Goal: Task Accomplishment & Management: Manage account settings

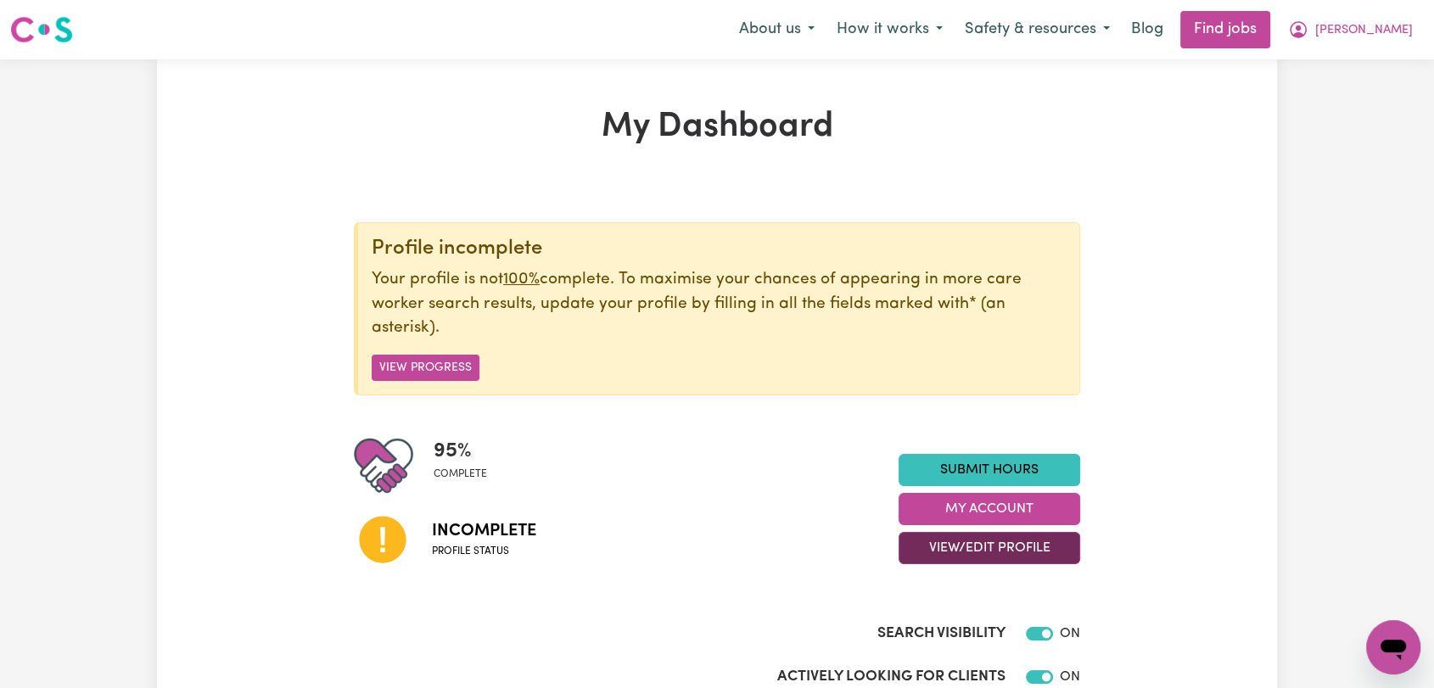
click at [1031, 549] on button "View/Edit Profile" at bounding box center [989, 548] width 182 height 32
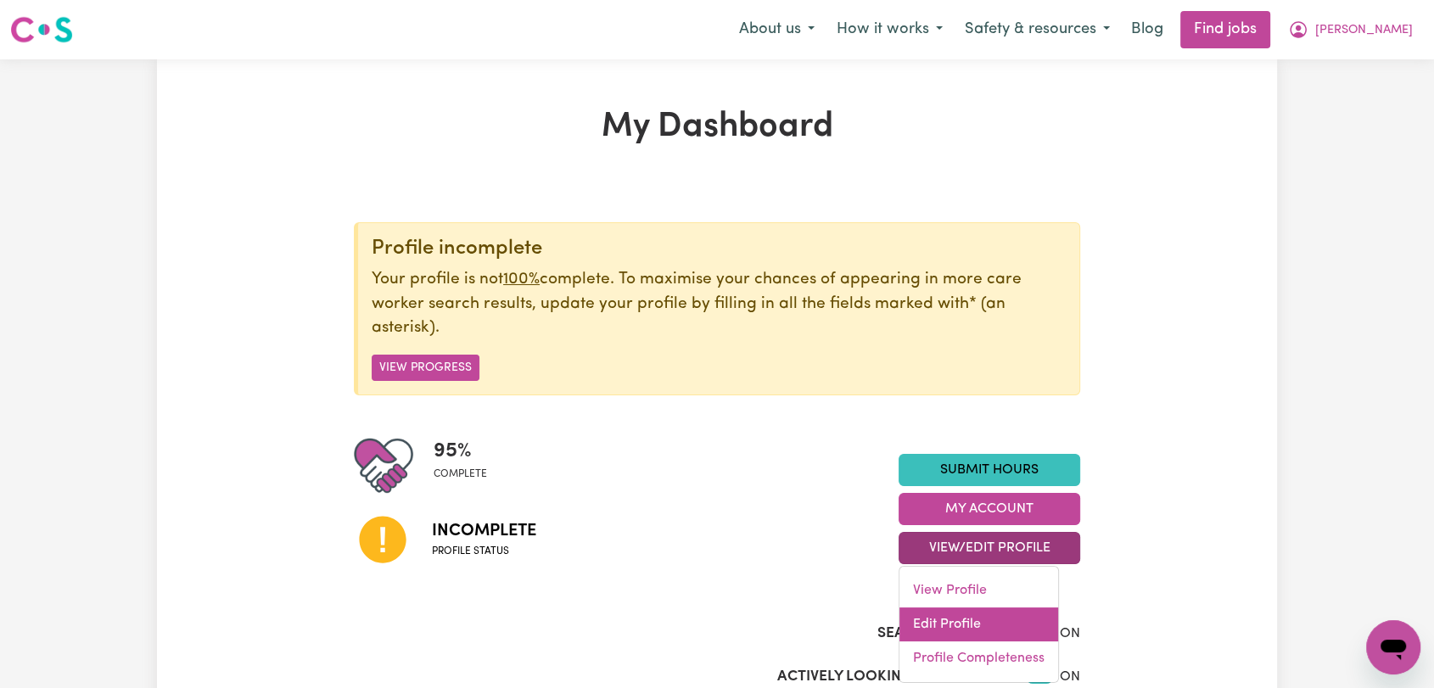
click at [1018, 618] on link "Edit Profile" at bounding box center [978, 624] width 159 height 34
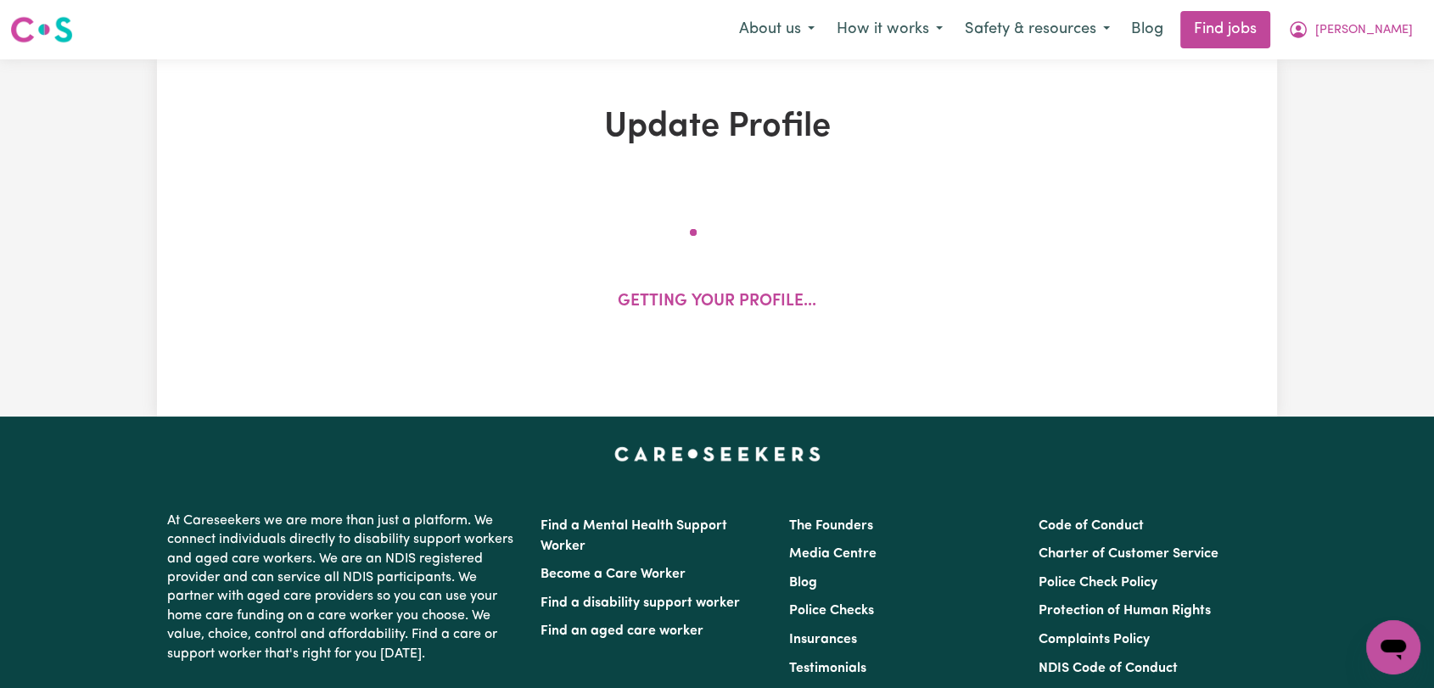
select select "[DEMOGRAPHIC_DATA]"
select select "[DEMOGRAPHIC_DATA] Citizen"
select select "Studying a healthcare related degree or qualification"
select select "62"
select select "90"
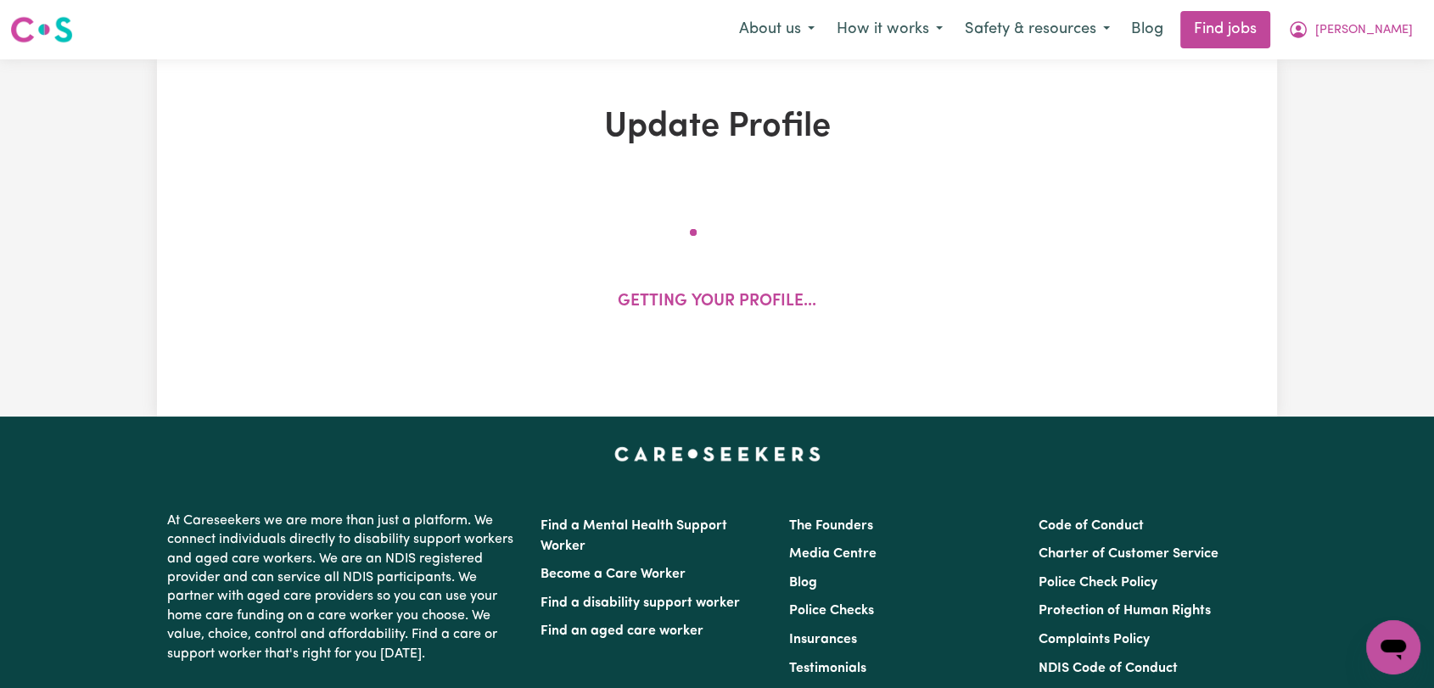
select select "115"
select select "135"
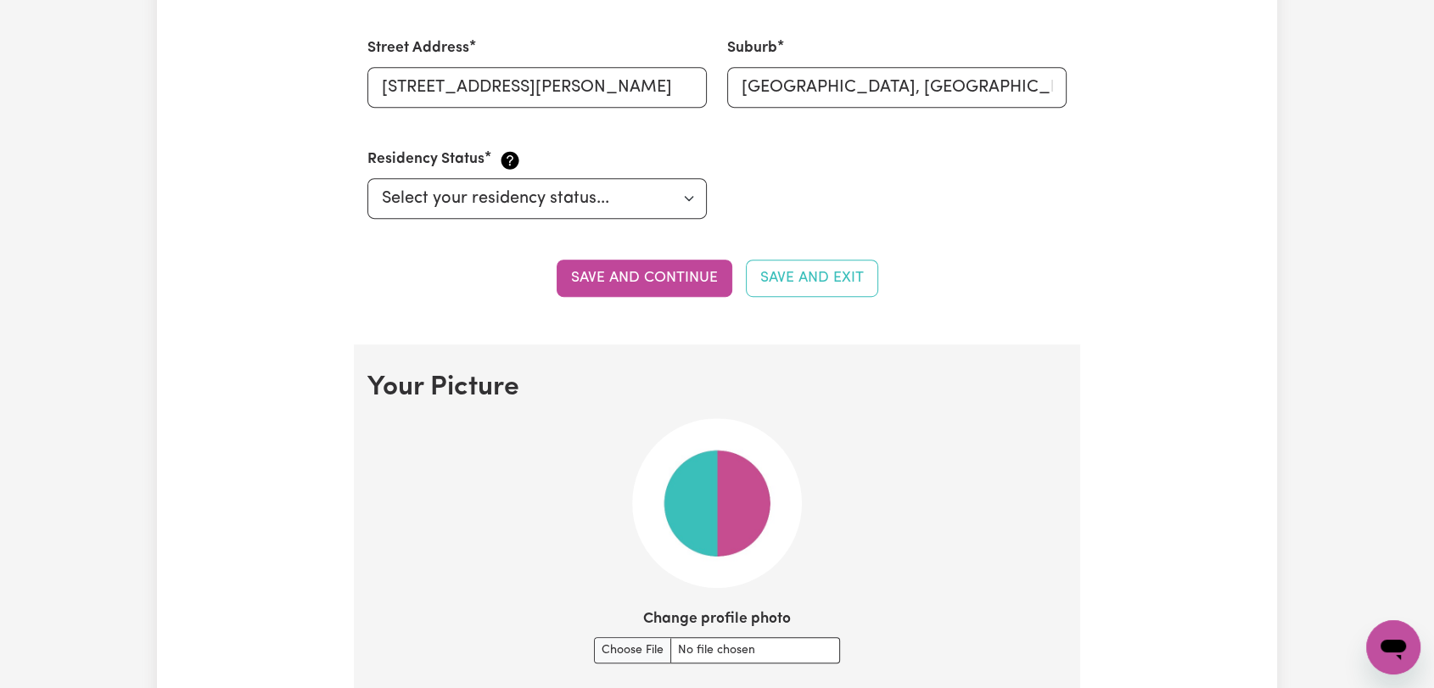
scroll to position [1037, 0]
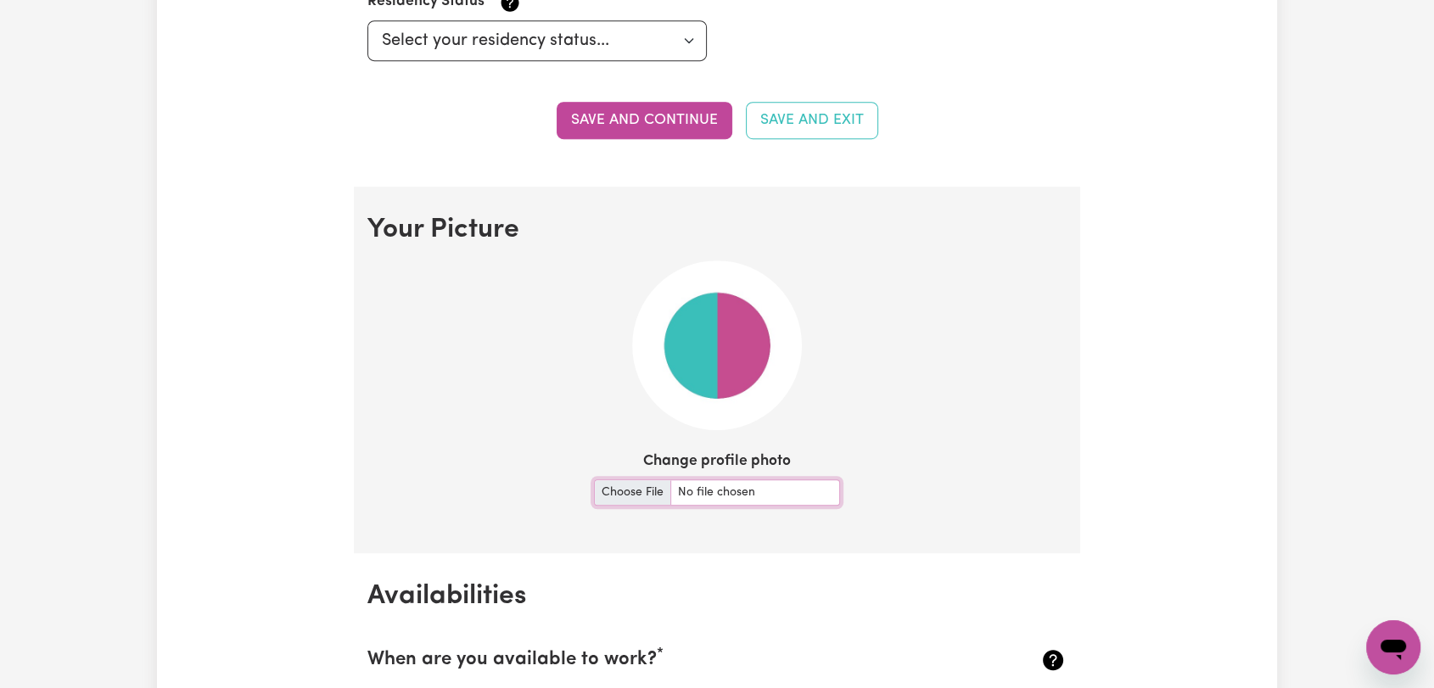
click at [624, 488] on input "Change profile photo" at bounding box center [717, 492] width 246 height 26
type input "C:\fakepath\[PERSON_NAME] - Picture.jpeg"
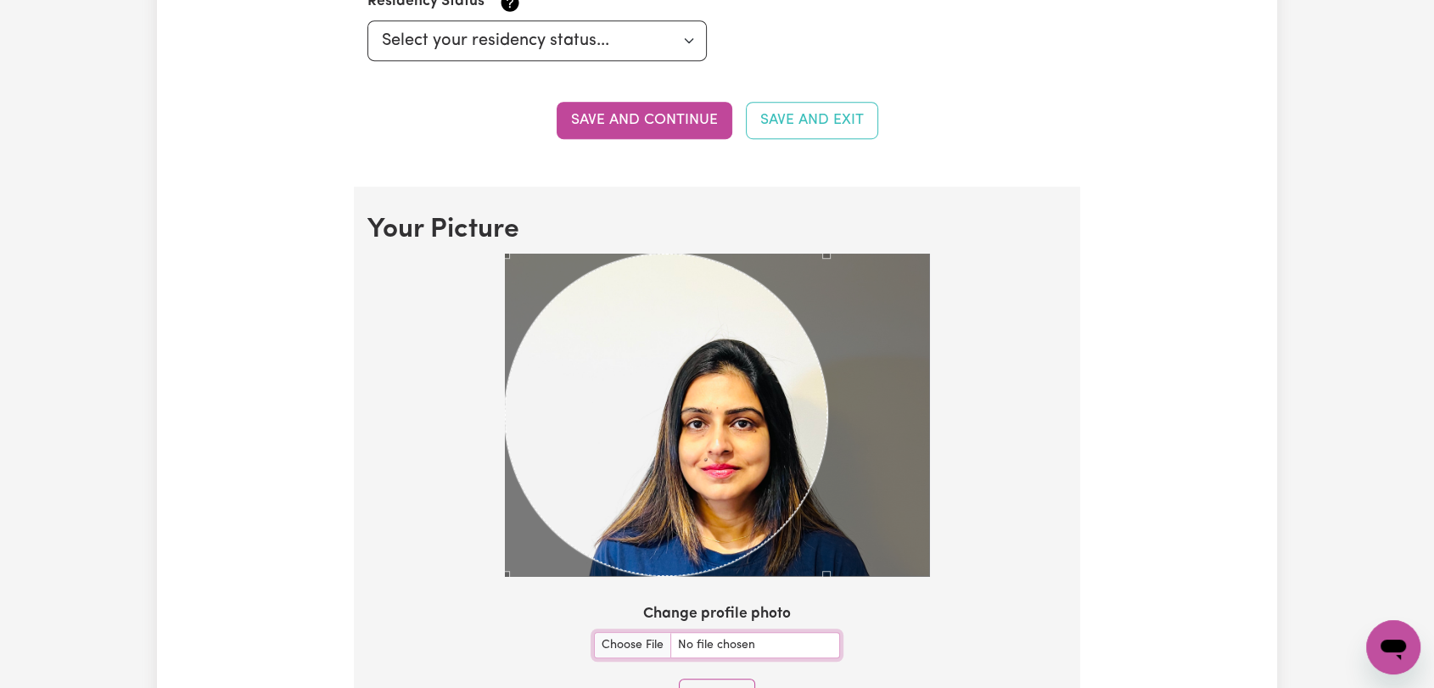
click at [964, 572] on div at bounding box center [716, 418] width 699 height 329
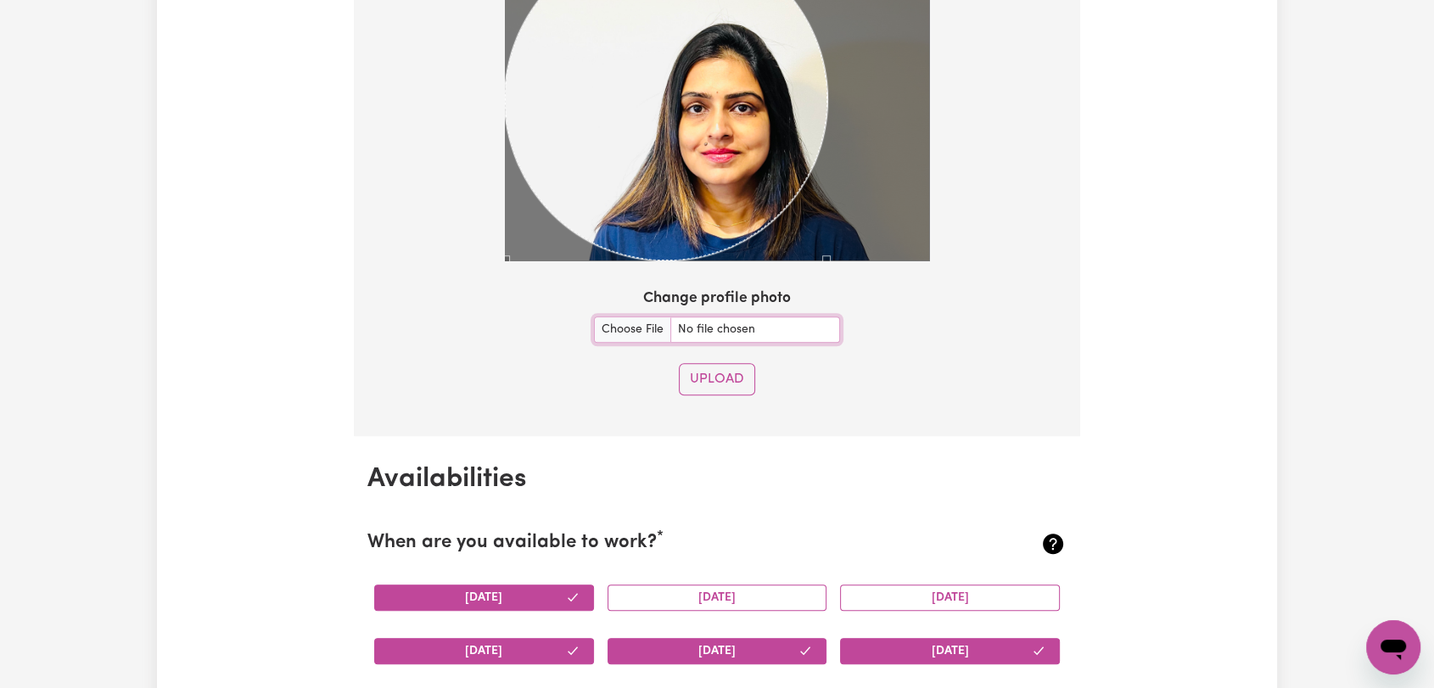
scroll to position [1319, 0]
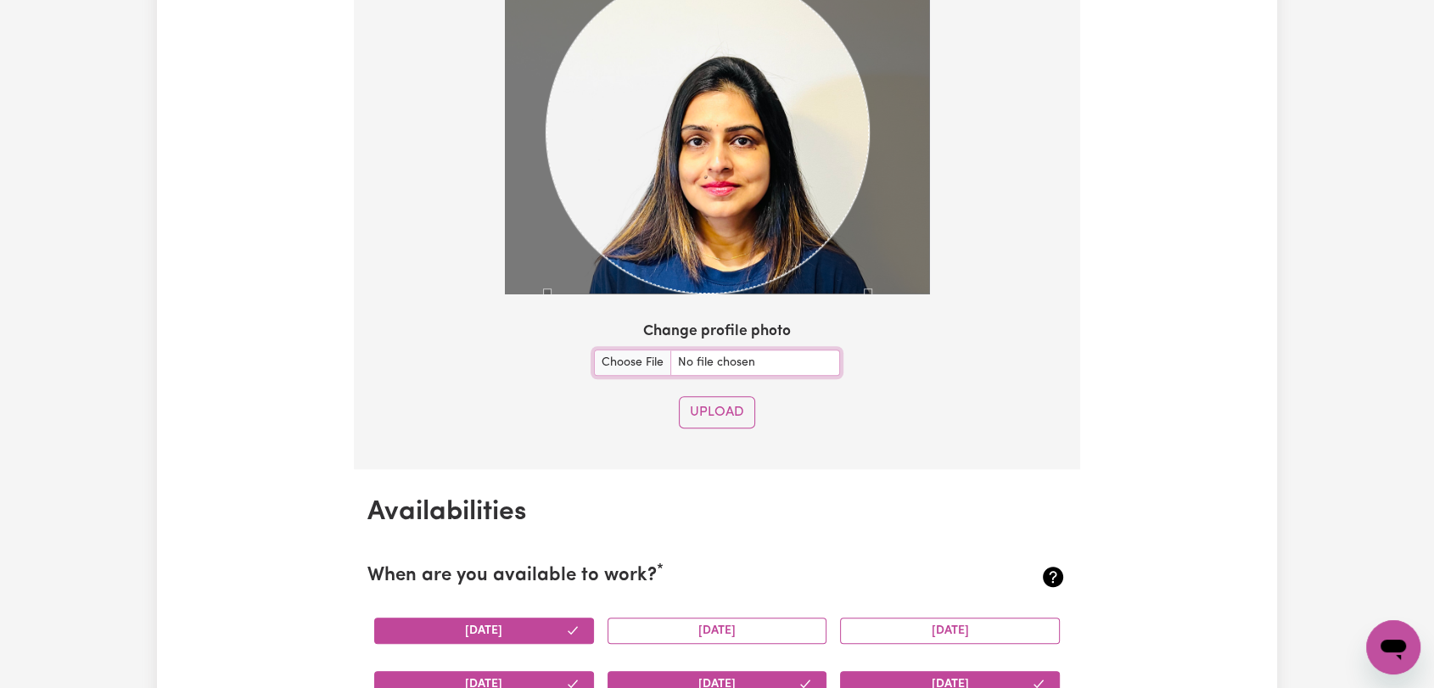
click at [787, 271] on div at bounding box center [717, 132] width 424 height 322
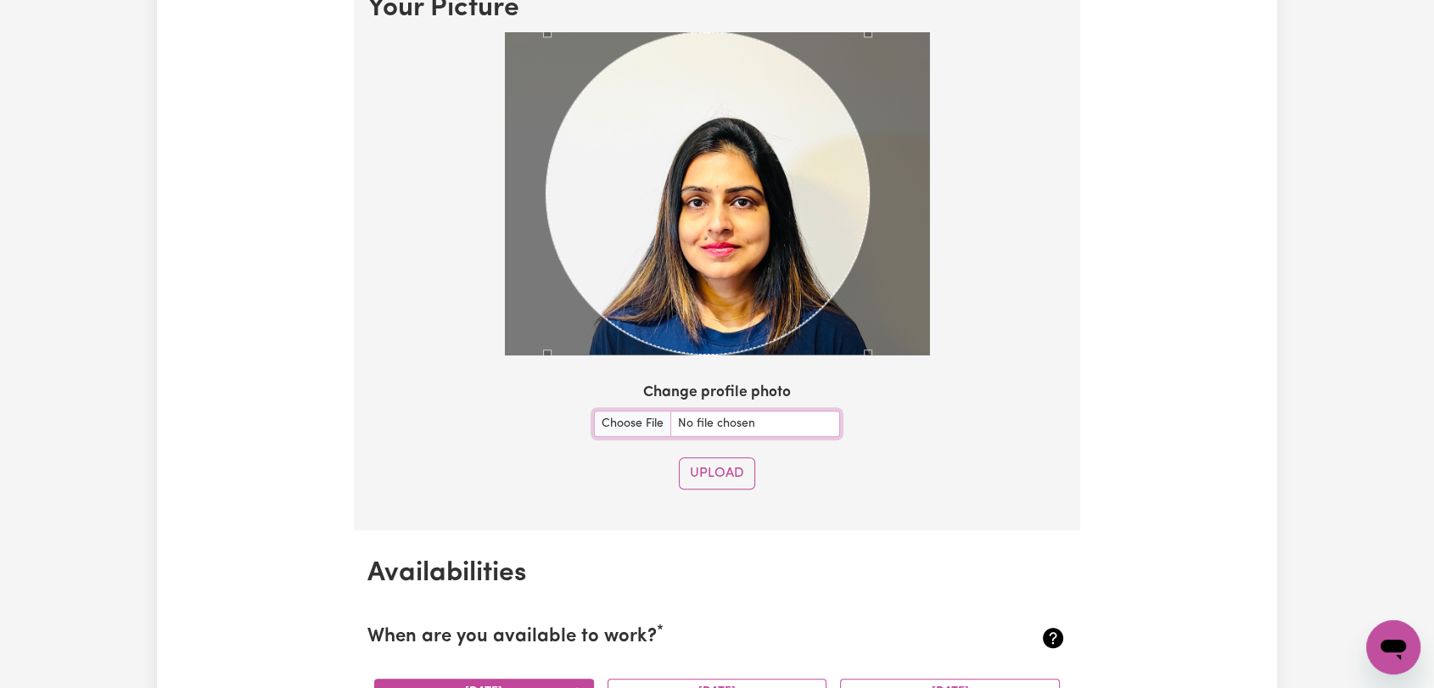
scroll to position [1225, 0]
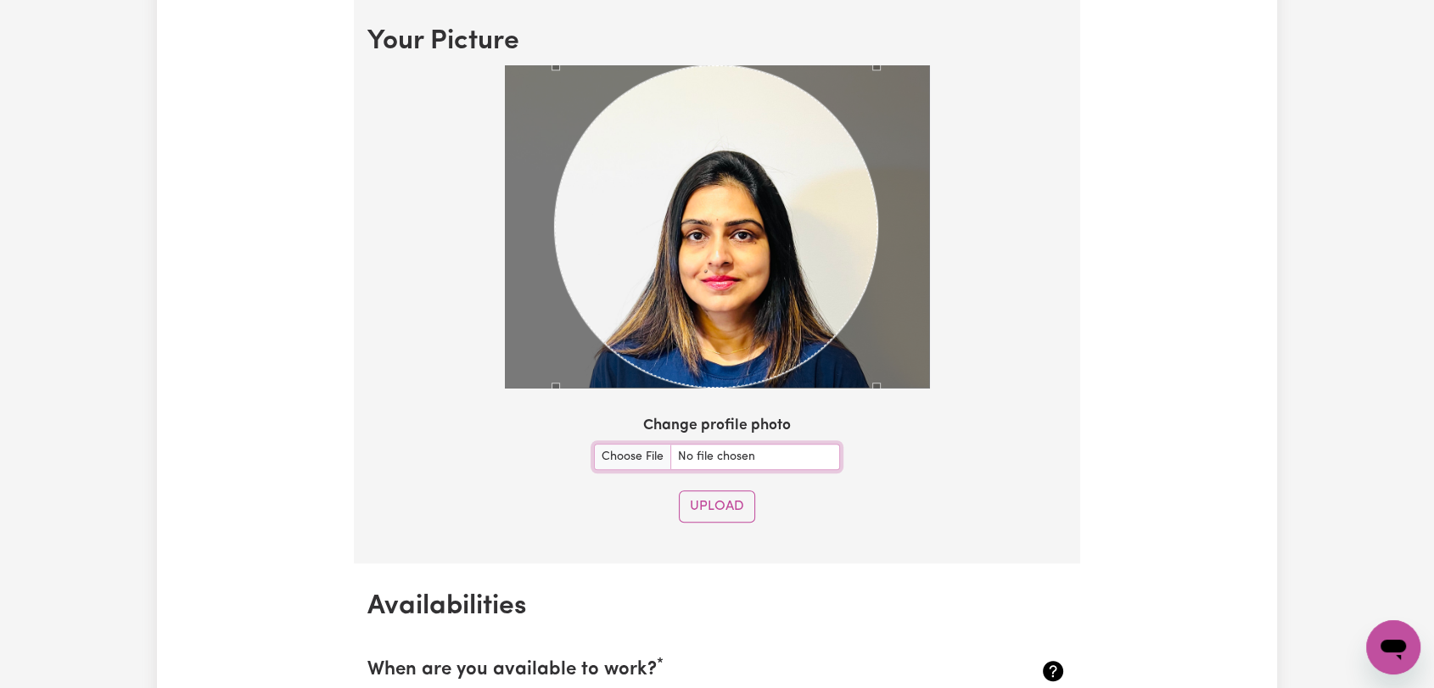
click at [794, 277] on div "Use the arrow keys to move the crop selection area" at bounding box center [716, 226] width 322 height 322
click at [731, 497] on button "Upload" at bounding box center [717, 506] width 76 height 32
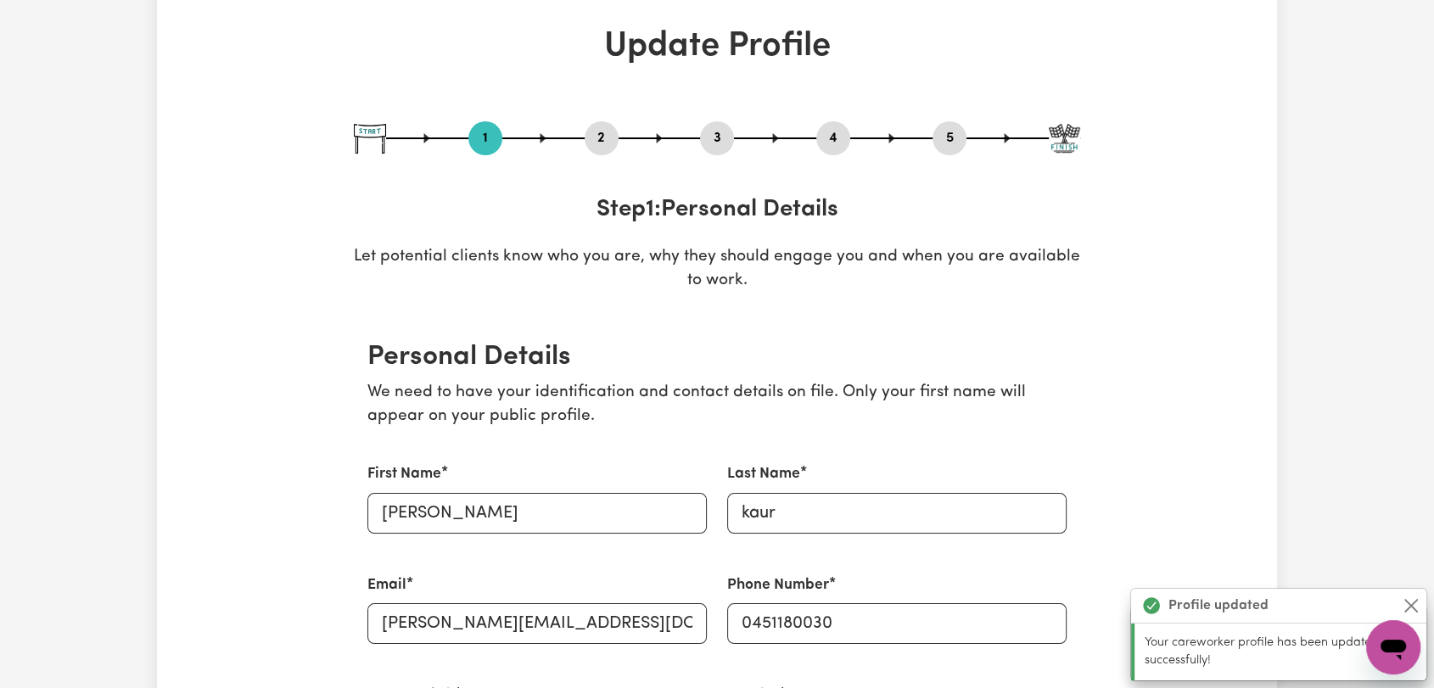
scroll to position [0, 0]
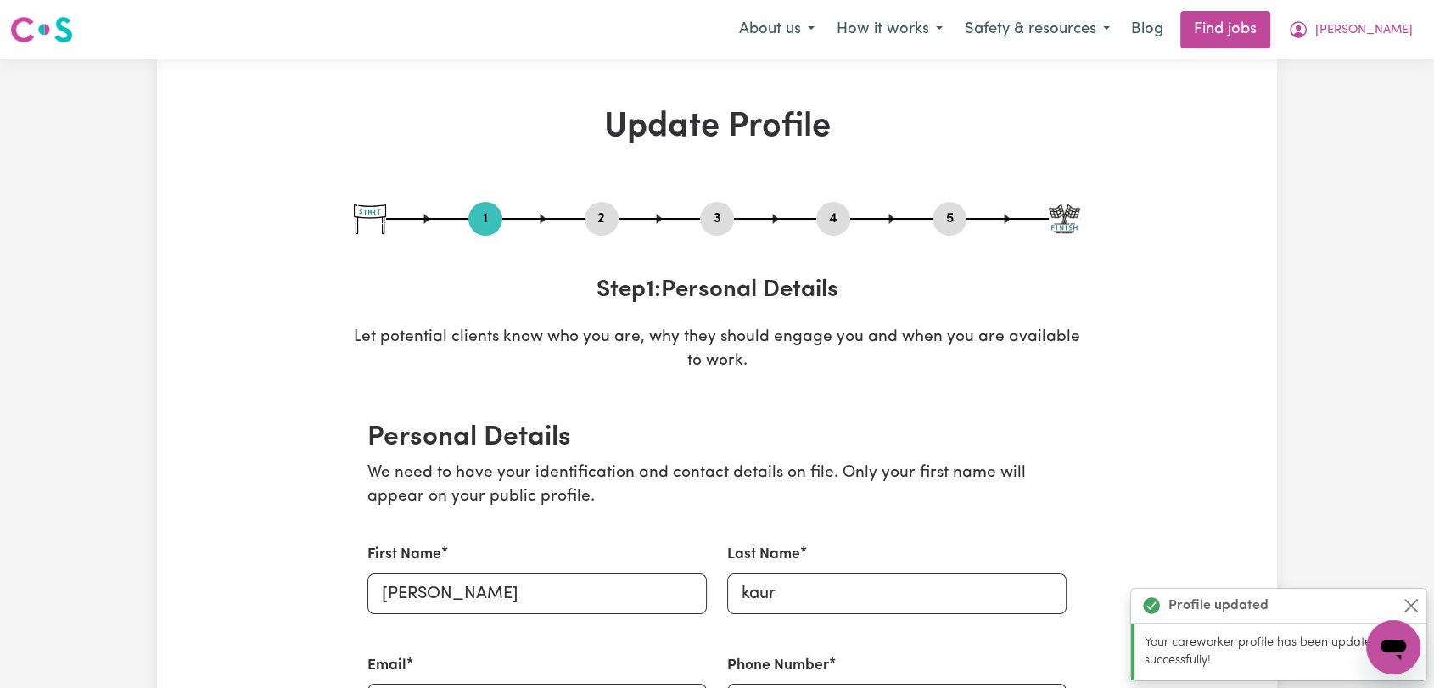
click at [597, 212] on button "2" at bounding box center [601, 219] width 34 height 22
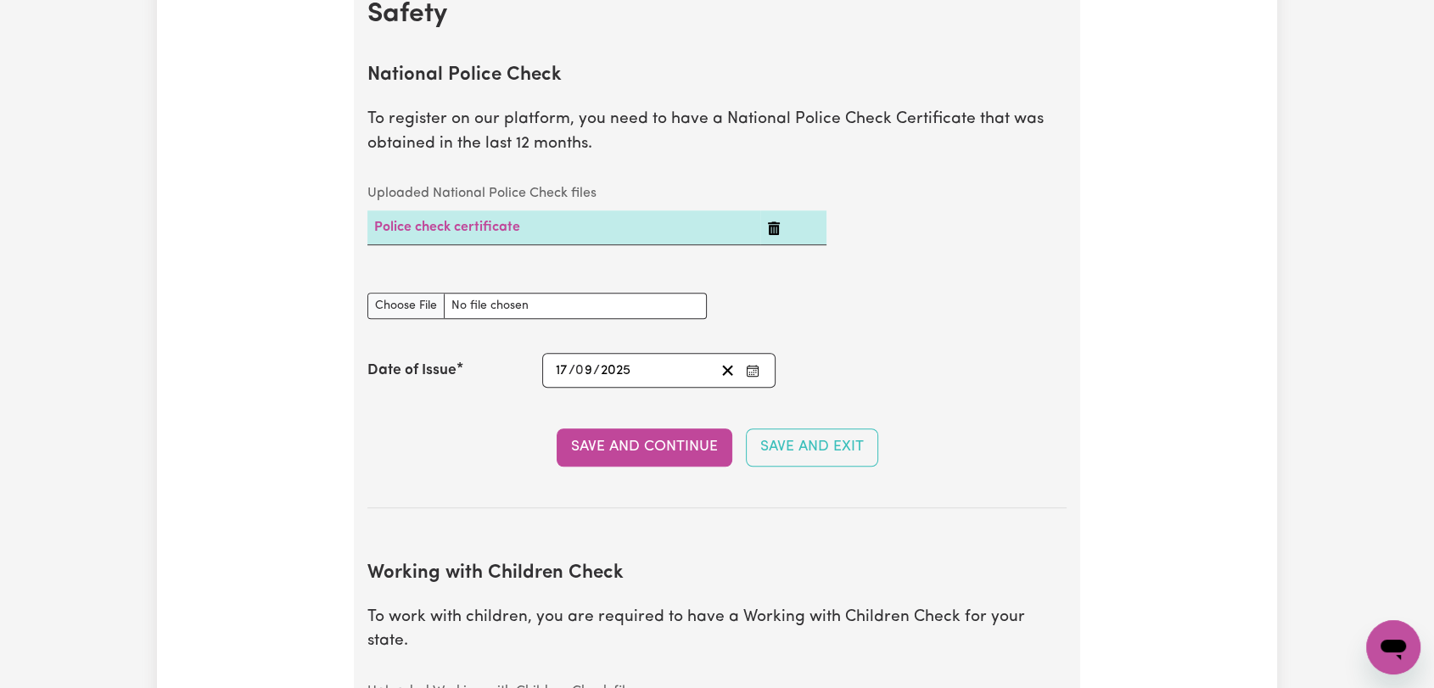
scroll to position [1319, 0]
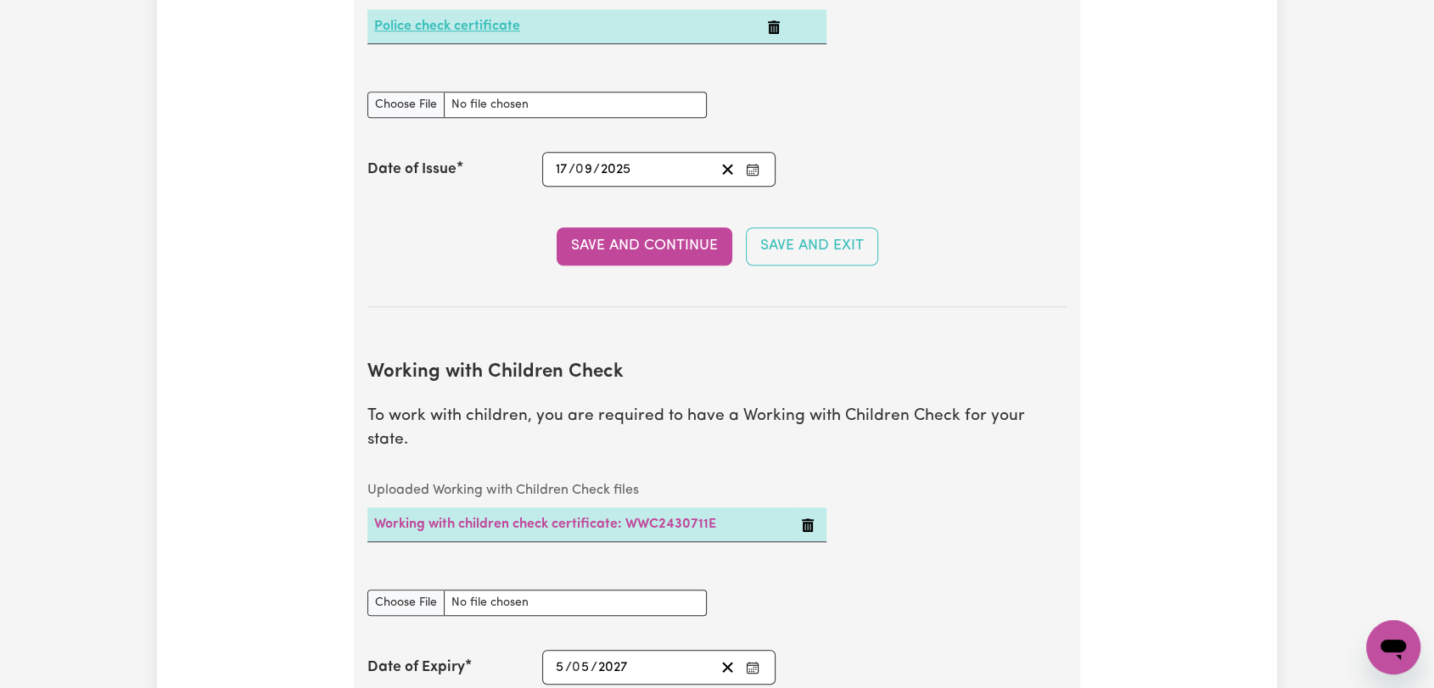
click at [458, 29] on link "Police check certificate" at bounding box center [447, 27] width 146 height 14
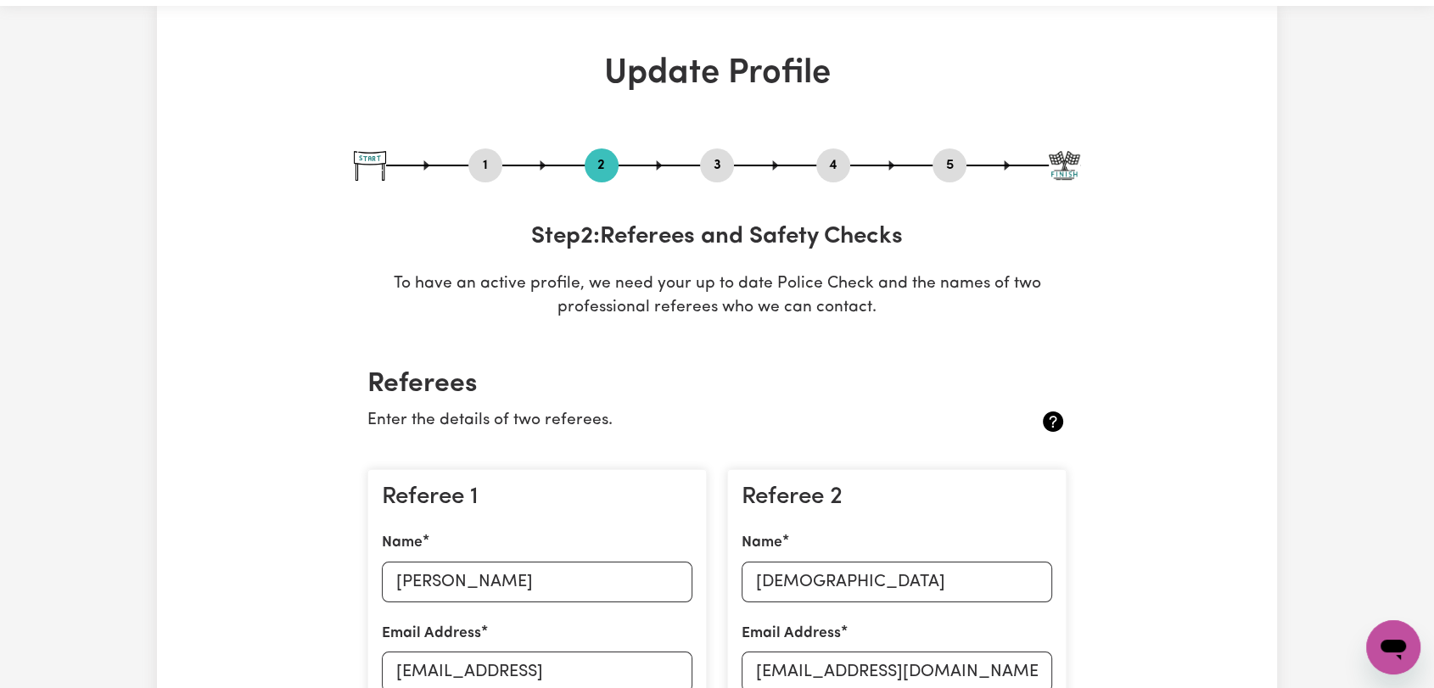
scroll to position [0, 0]
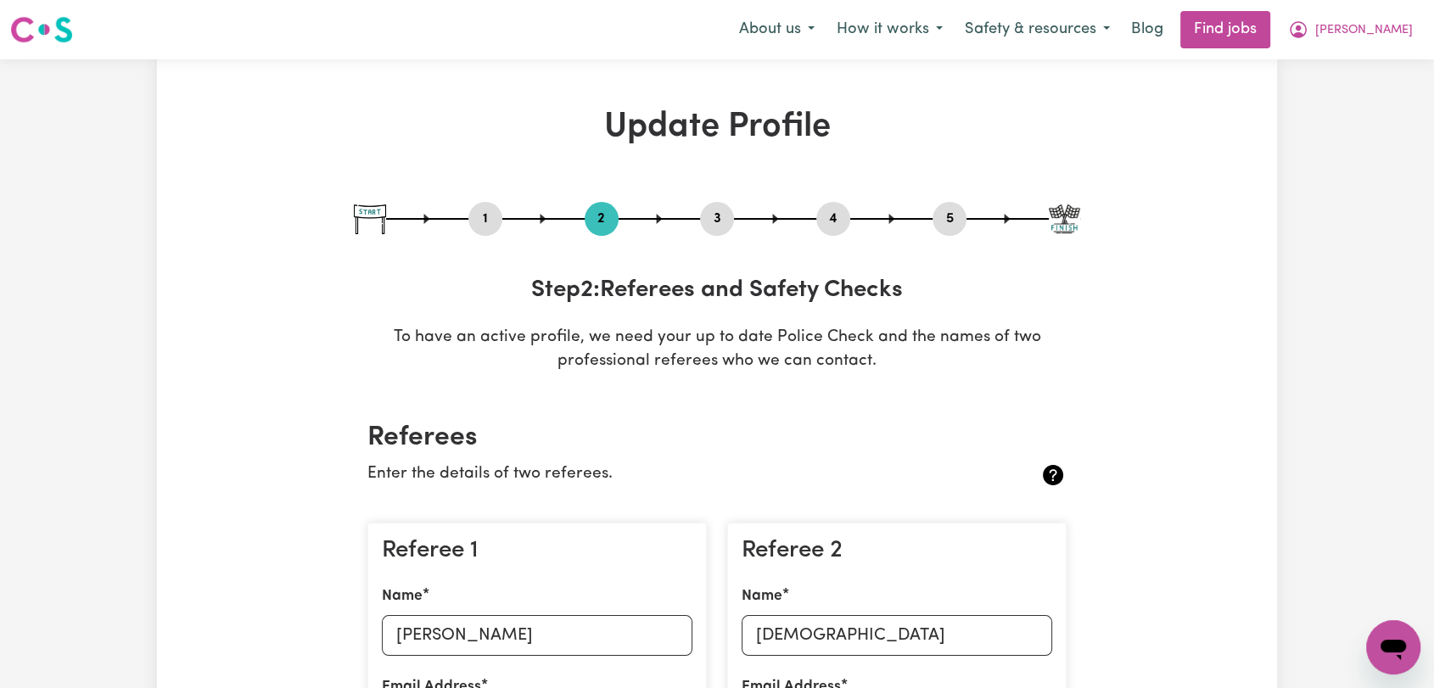
click at [716, 218] on button "3" at bounding box center [717, 219] width 34 height 22
select select "2022"
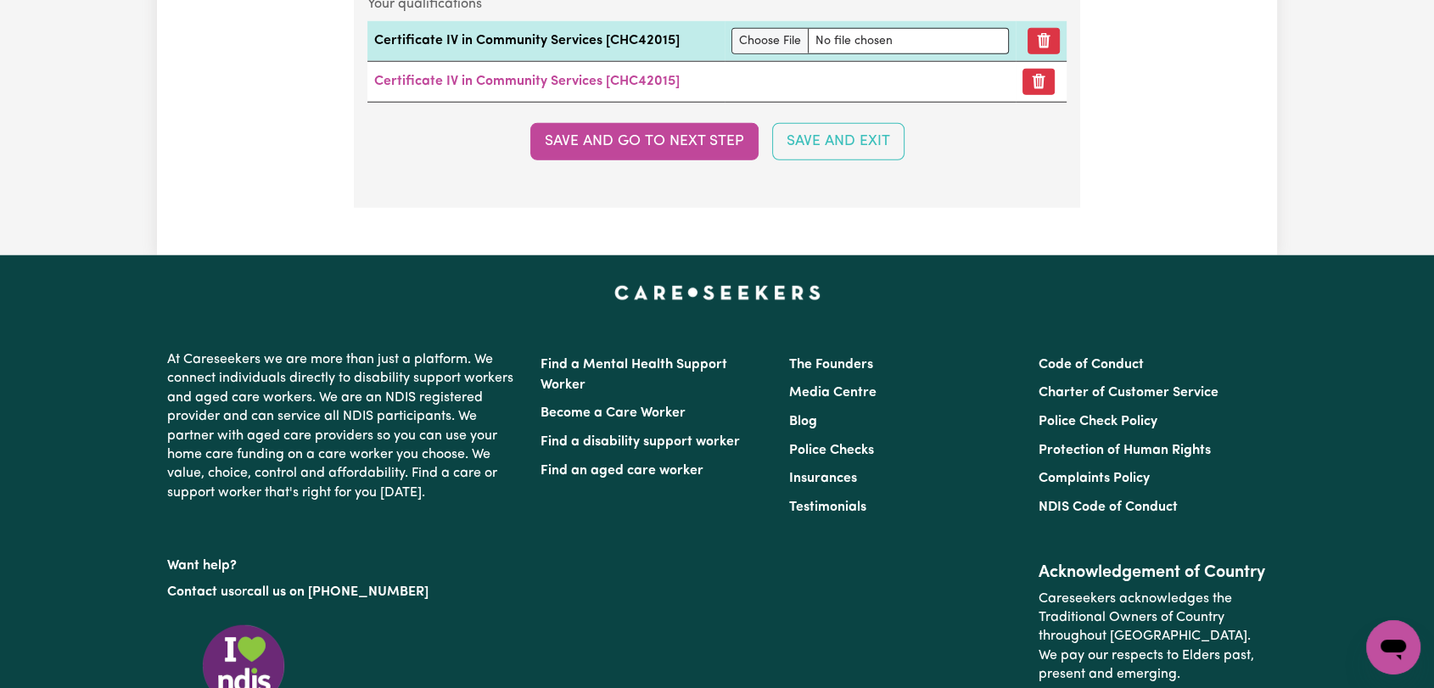
scroll to position [4429, 0]
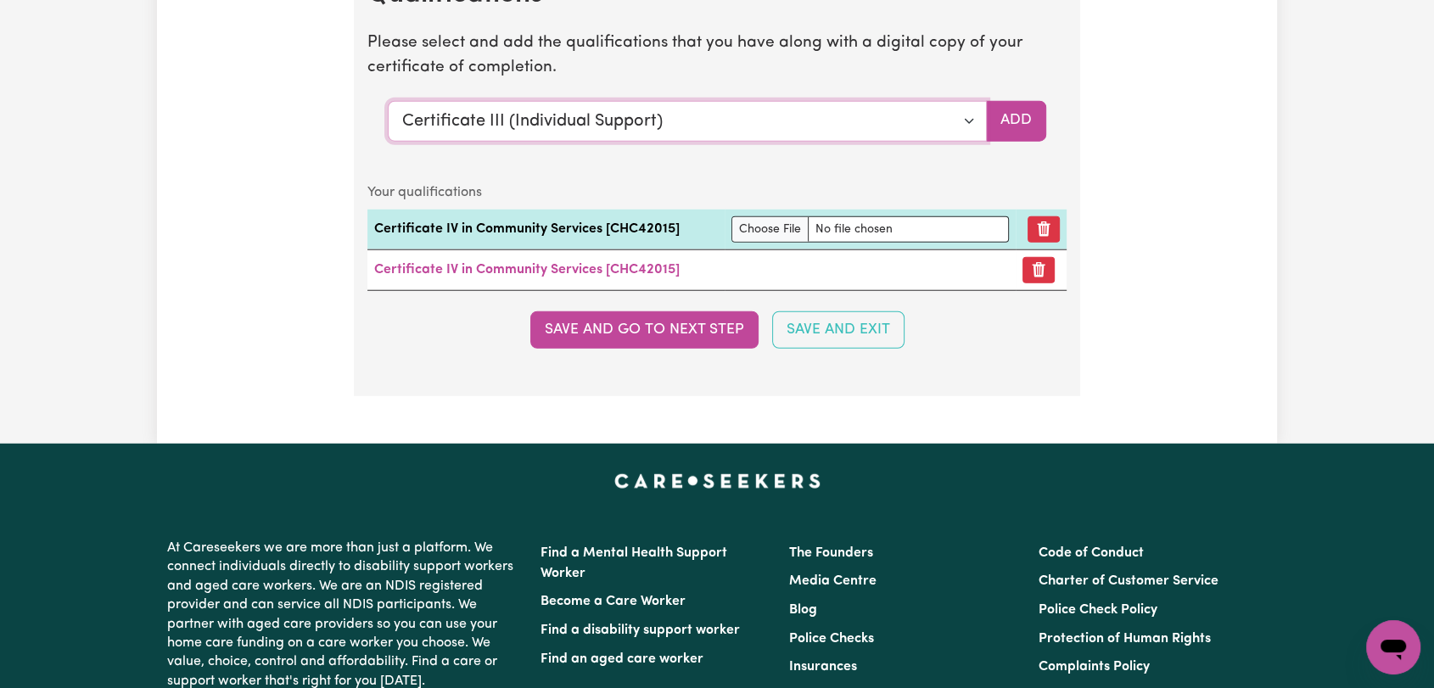
click at [964, 115] on select "Select a qualification to add... Certificate III (Individual Support) Certifica…" at bounding box center [687, 121] width 599 height 41
select select "[MEDICAL_DATA]"
click at [388, 101] on select "Select a qualification to add... Certificate III (Individual Support) Certifica…" at bounding box center [687, 121] width 599 height 41
click at [1012, 113] on button "Add" at bounding box center [1016, 121] width 60 height 41
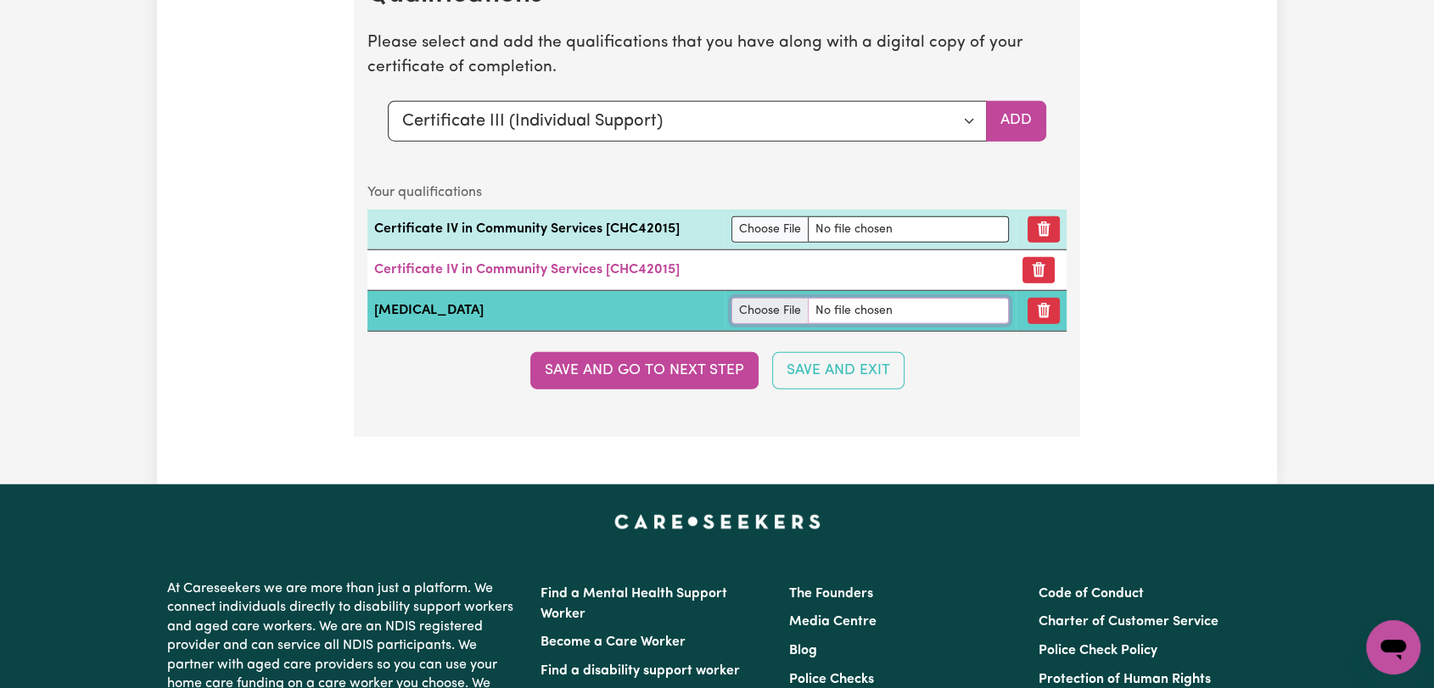
click at [774, 307] on input "file" at bounding box center [869, 311] width 277 height 26
type input "C:\fakepath\[PERSON_NAME] - [MEDICAL_DATA] Certificate --.pdf"
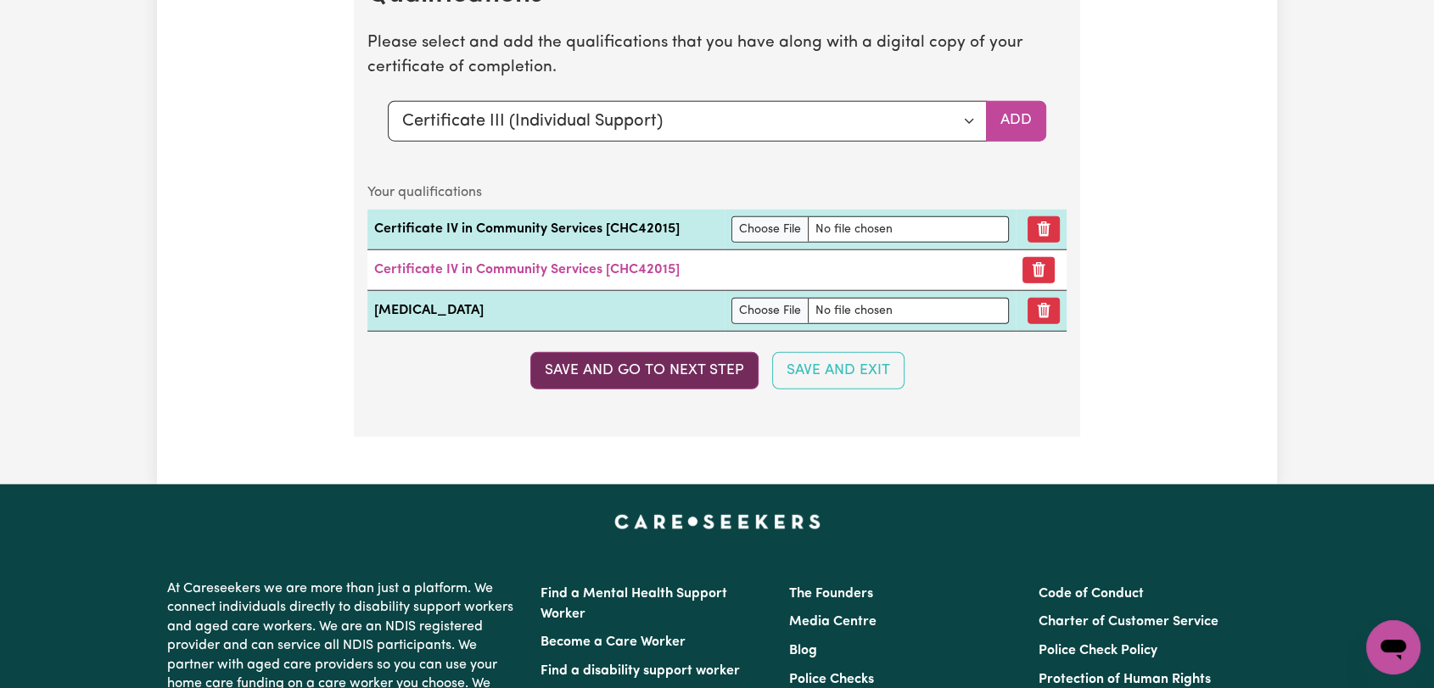
click at [677, 372] on button "Save and go to next step" at bounding box center [644, 370] width 228 height 37
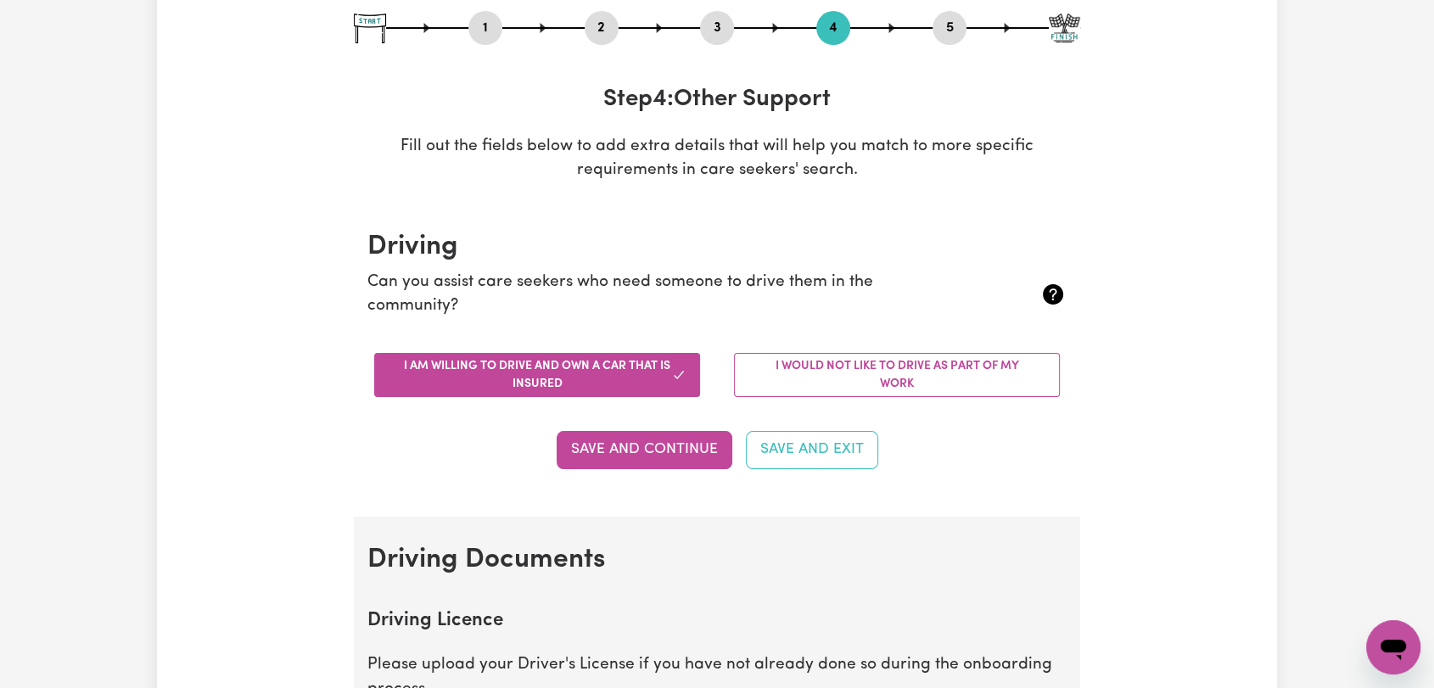
scroll to position [94, 0]
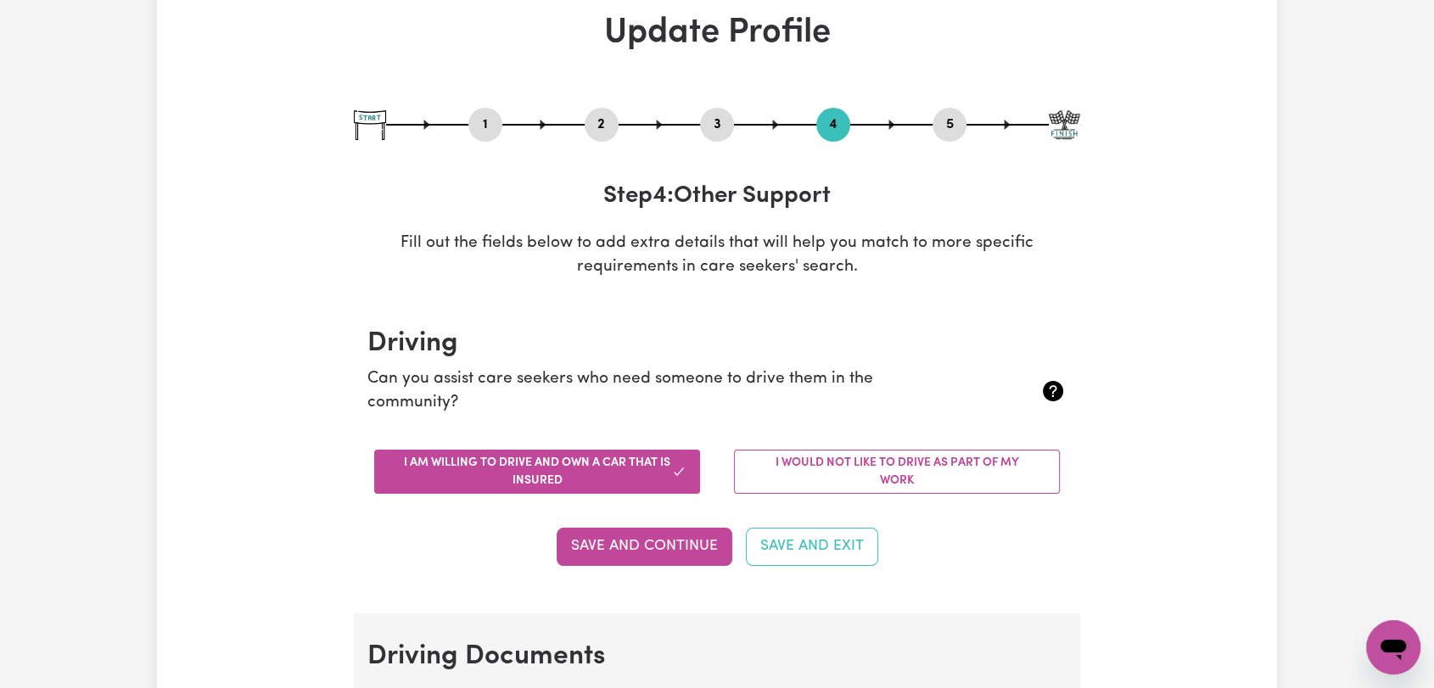
click at [942, 126] on button "5" at bounding box center [949, 125] width 34 height 22
select select "I am providing services by being employed by an organisation"
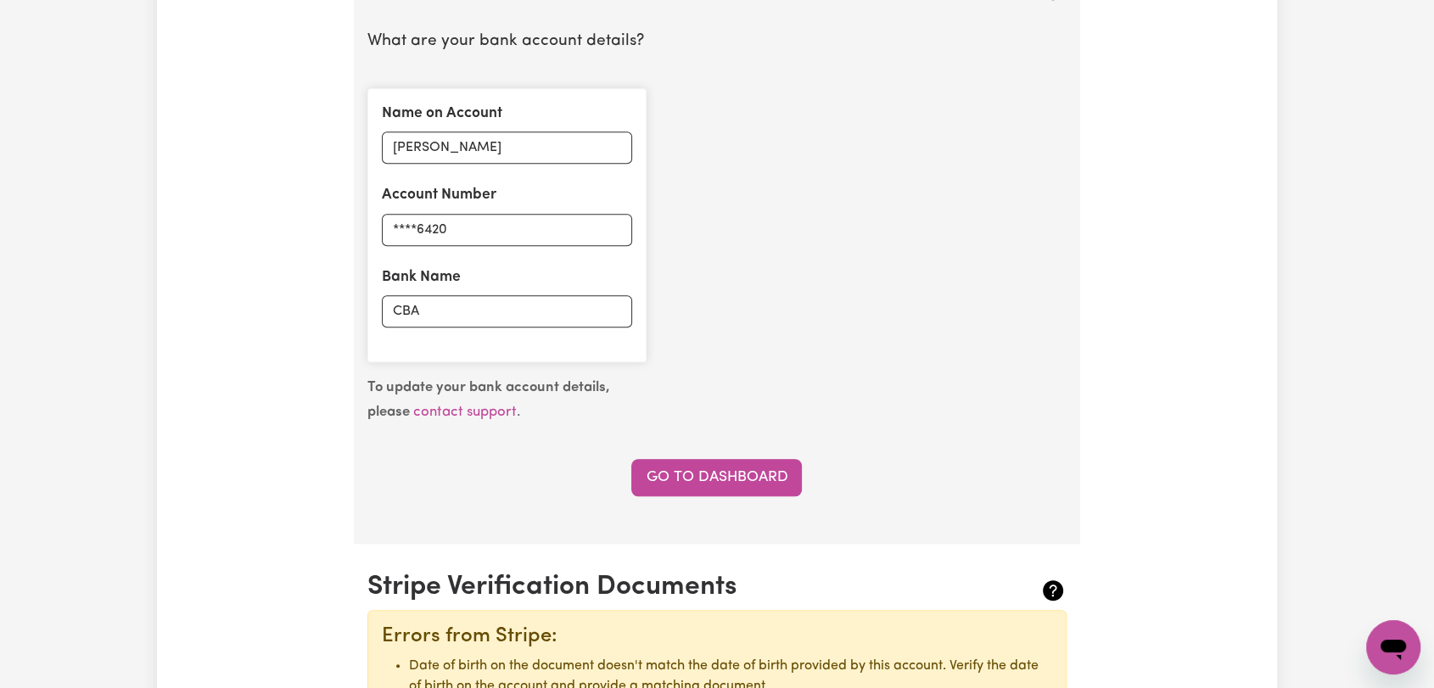
scroll to position [753, 0]
